Goal: Information Seeking & Learning: Learn about a topic

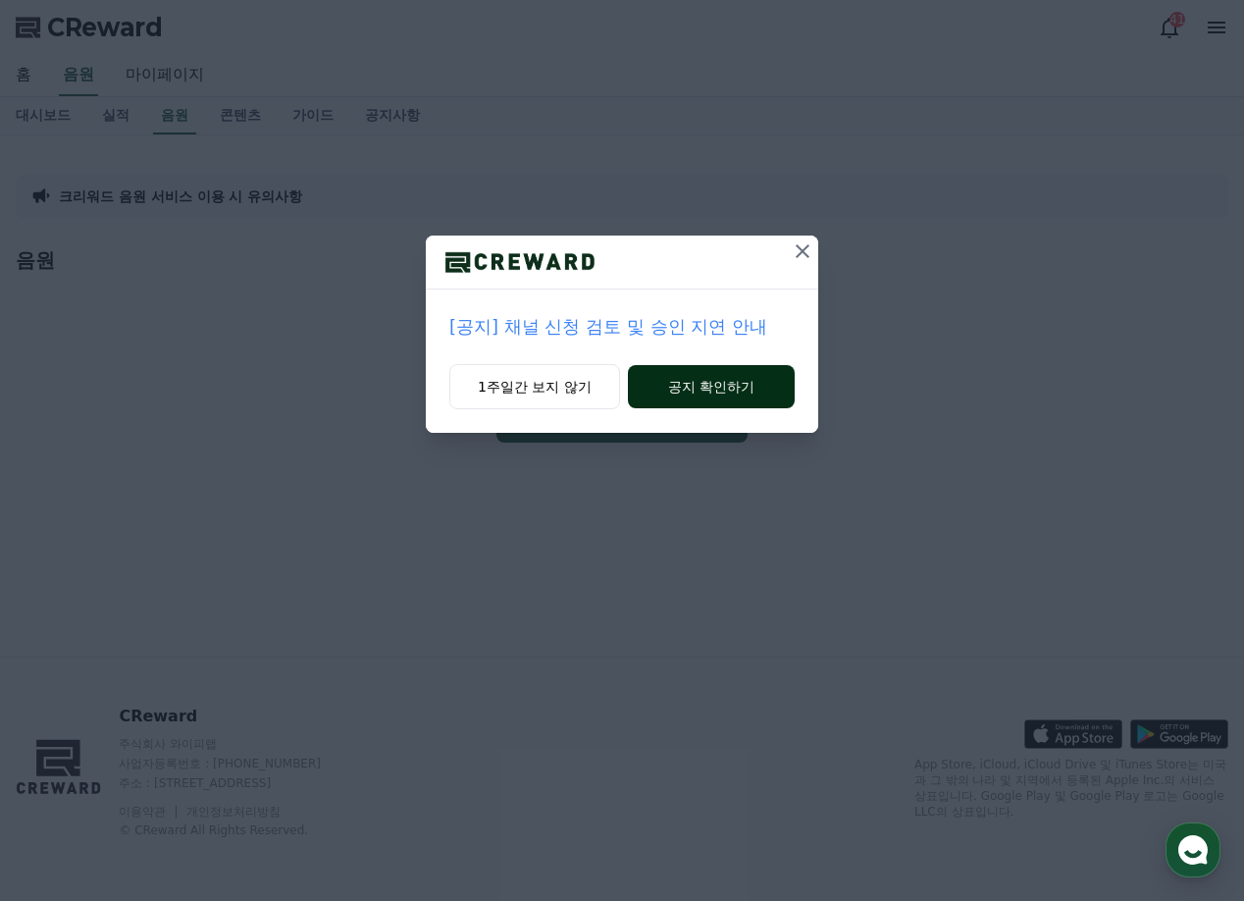
click at [680, 393] on button "공지 확인하기" at bounding box center [711, 386] width 167 height 43
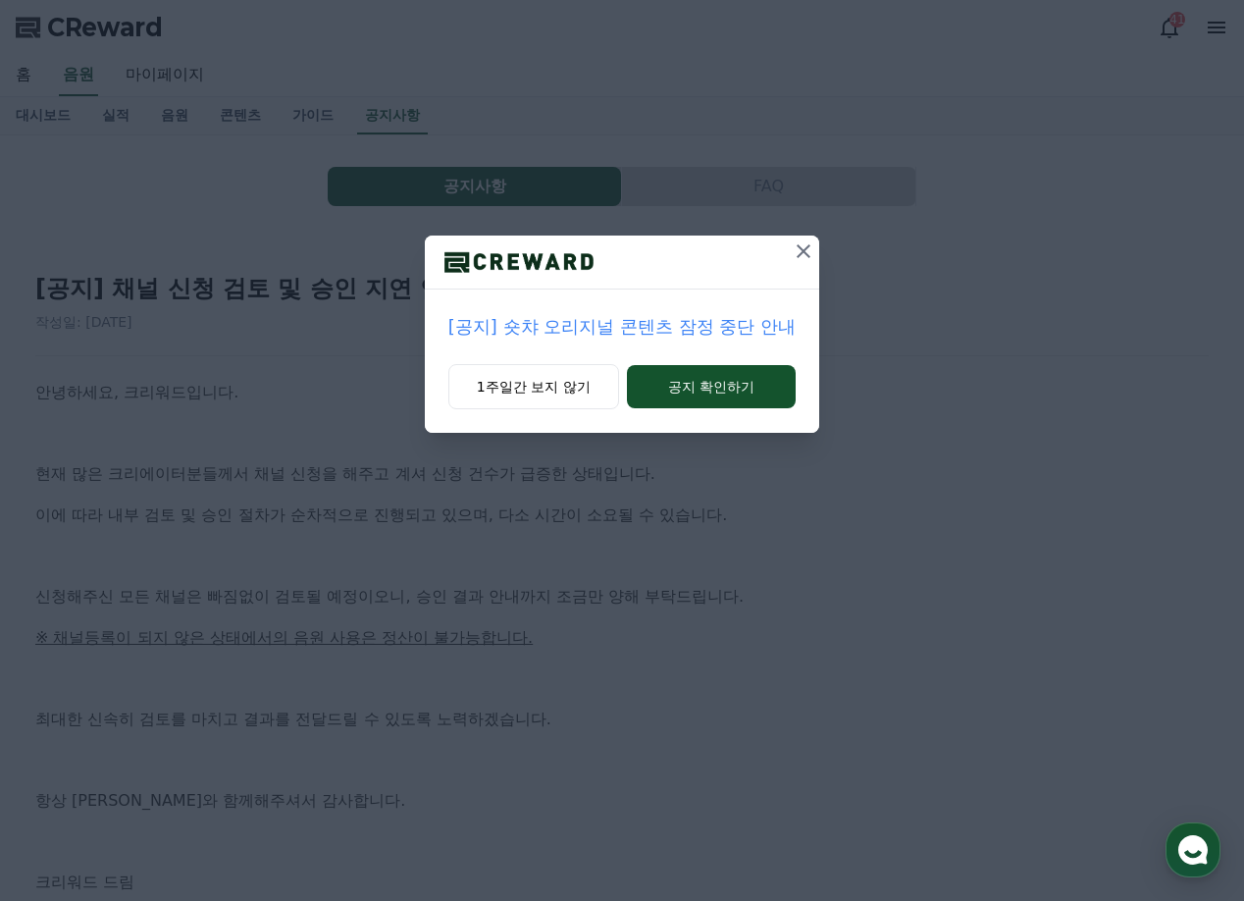
click at [801, 250] on icon at bounding box center [804, 251] width 24 height 24
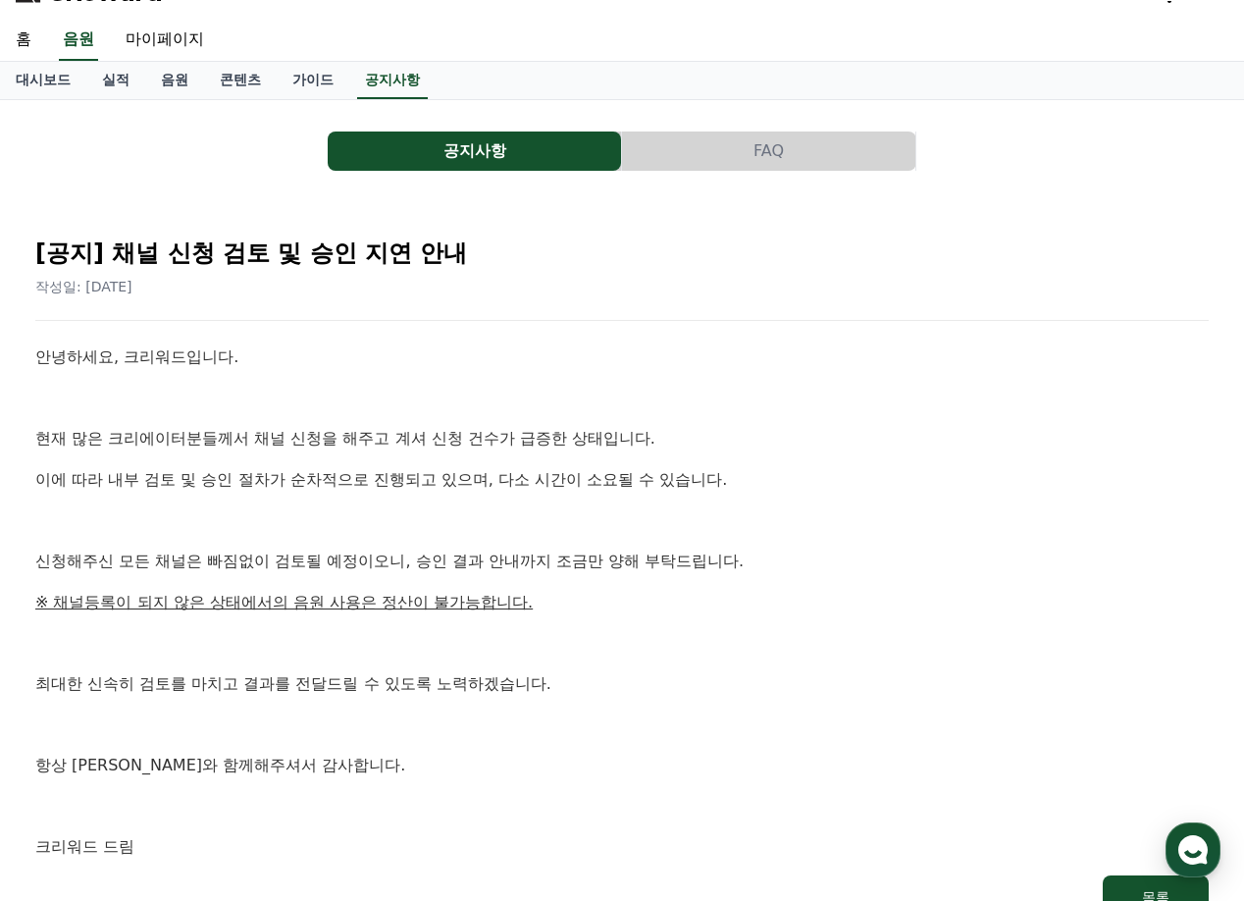
scroll to position [37, 0]
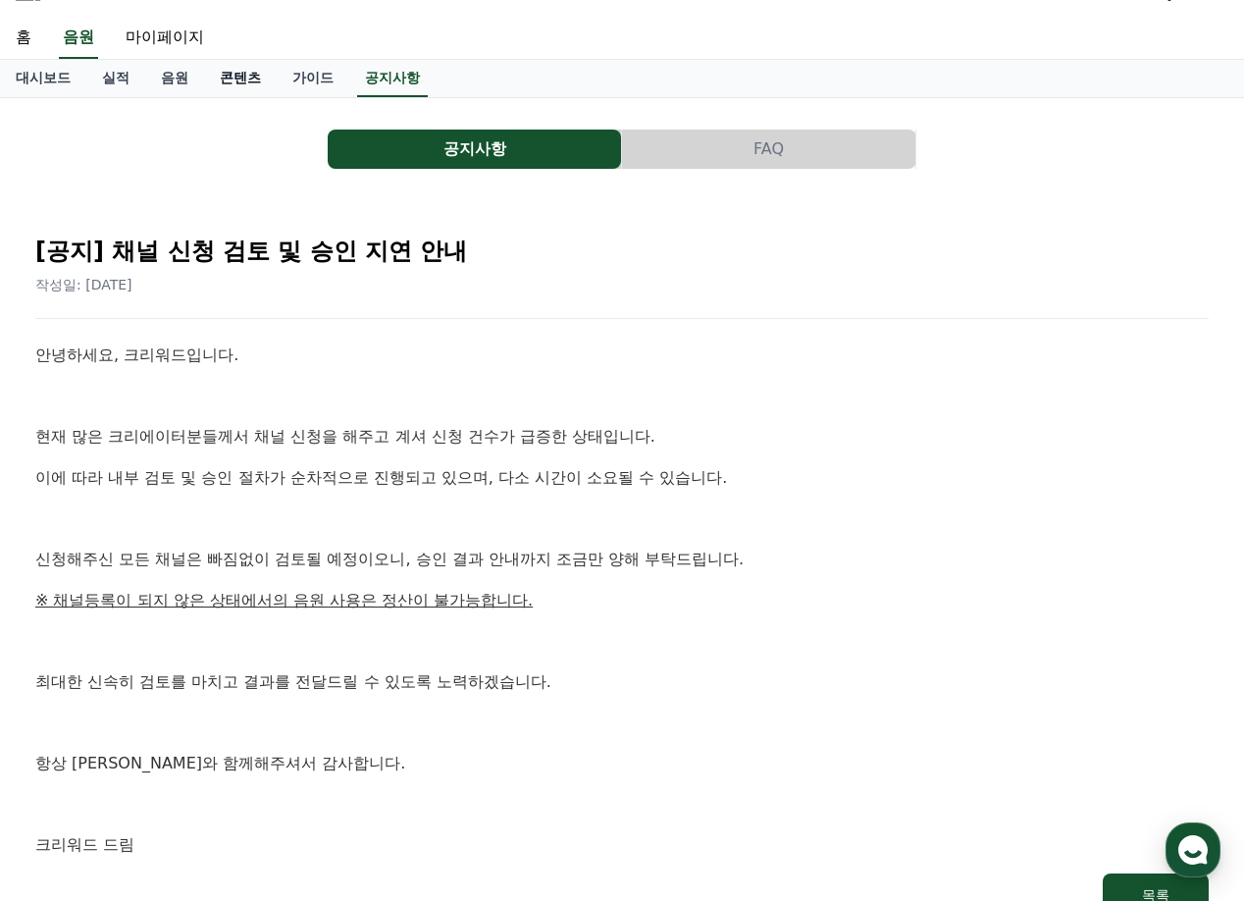
click at [216, 78] on link "콘텐츠" at bounding box center [240, 78] width 73 height 37
